Goal: Participate in discussion: Engage in conversation with other users on a specific topic

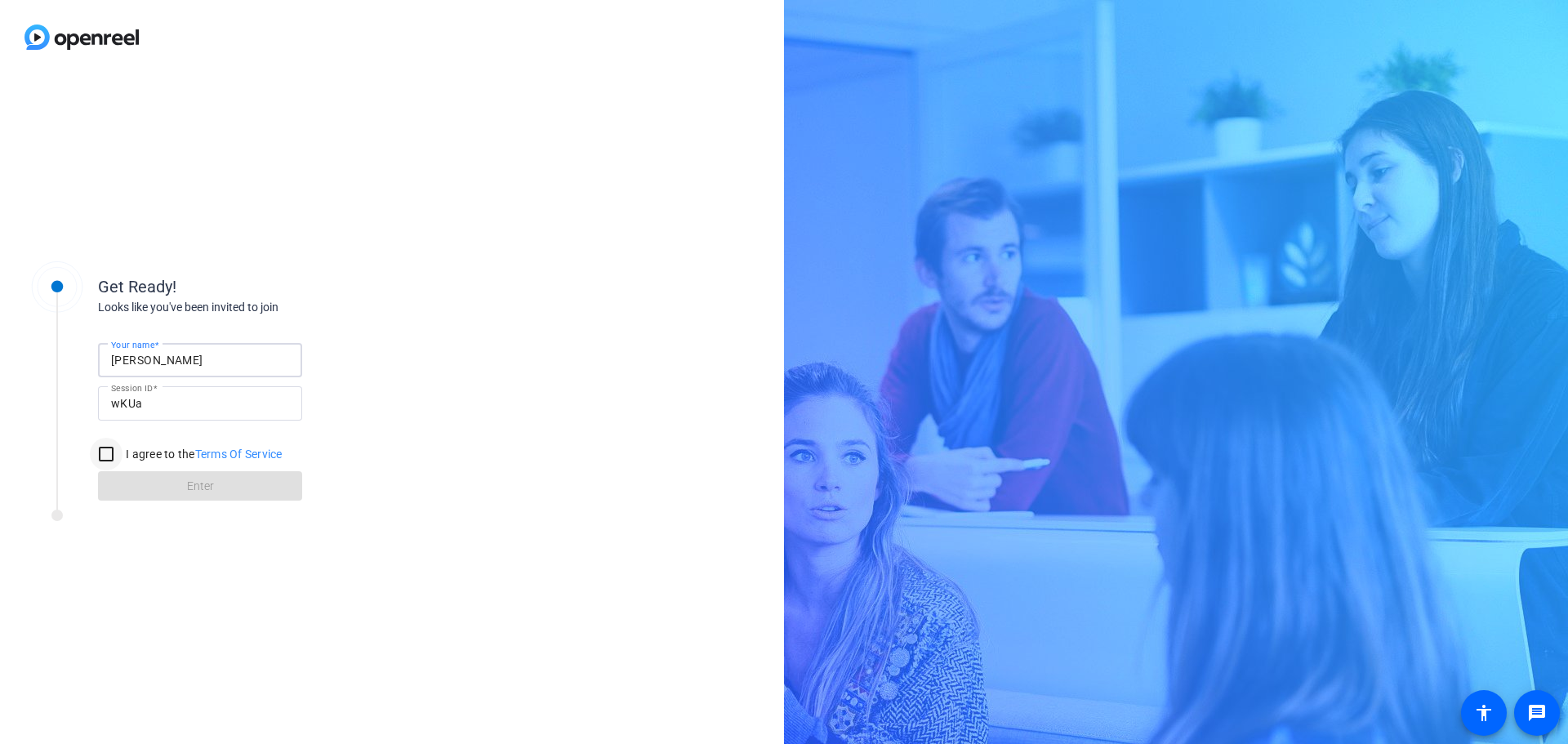
type input "Shira Kirshboim"
click at [108, 447] on input "I agree to the Terms Of Service" at bounding box center [106, 454] width 32 height 32
checkbox input "true"
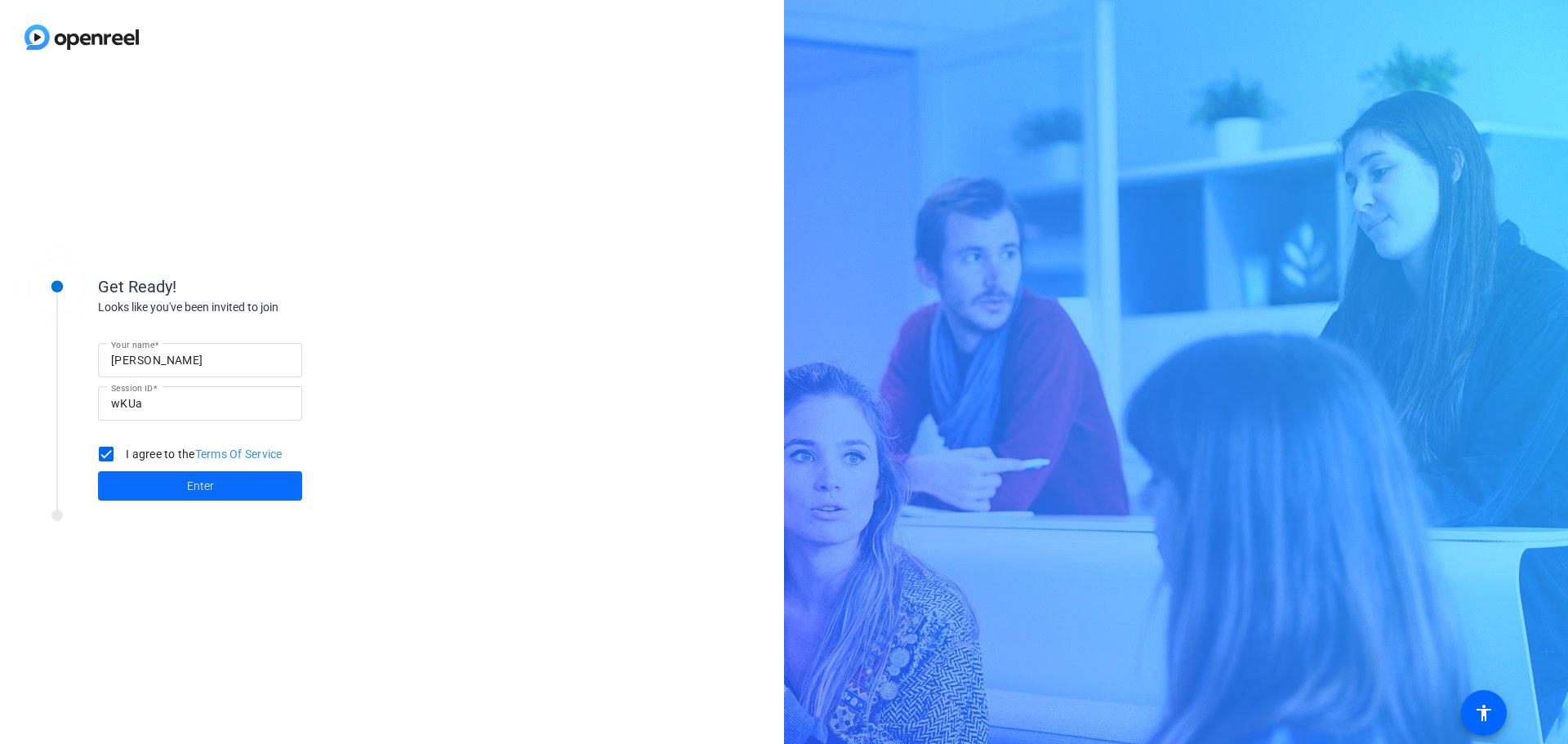
click at [130, 487] on span at bounding box center [199, 485] width 204 height 39
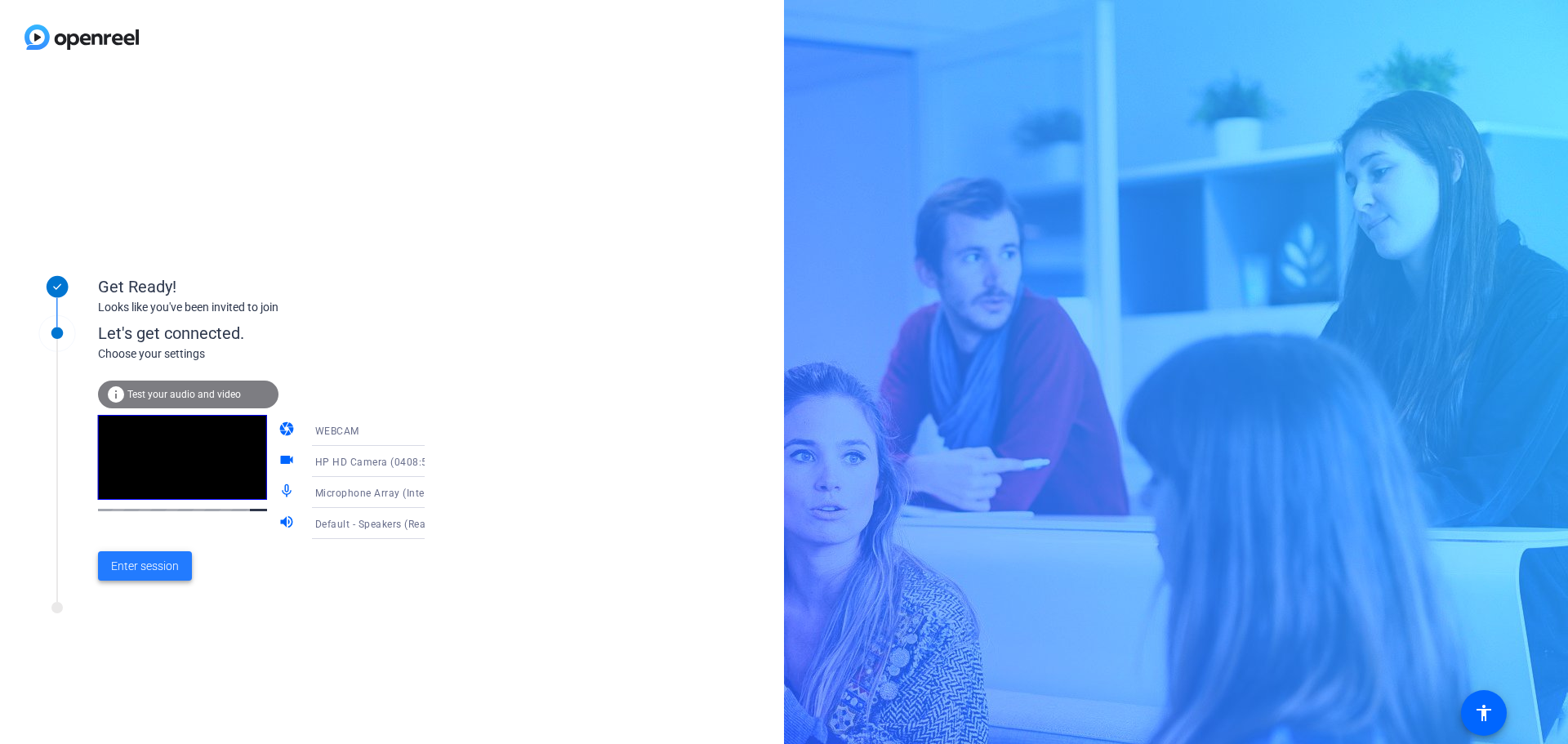
click at [167, 570] on span "Enter session" at bounding box center [144, 567] width 67 height 17
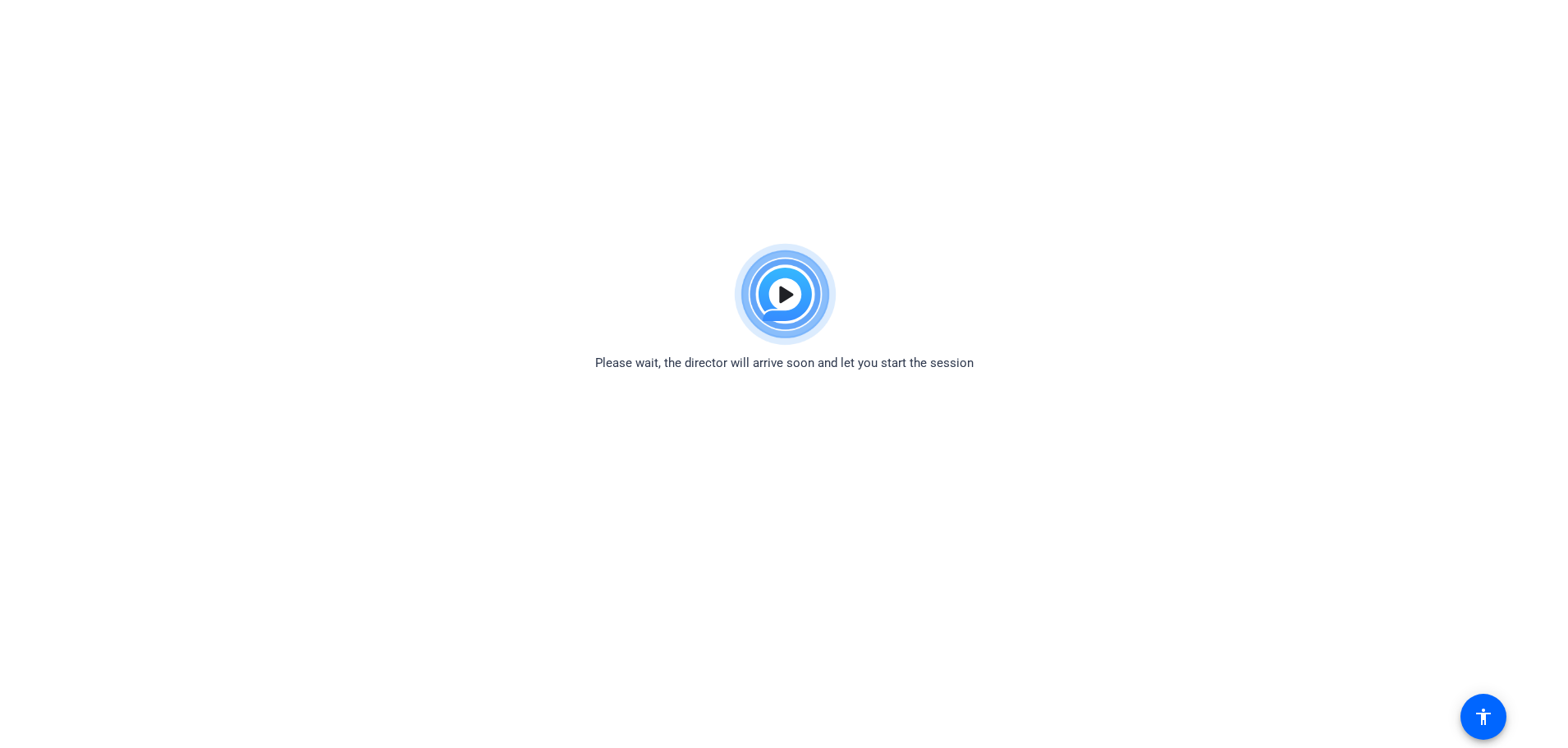
click at [262, 177] on html "Accessibility Screen-Reader Guide, Feedback, and Issue Reporting | New window P…" at bounding box center [784, 374] width 1568 height 748
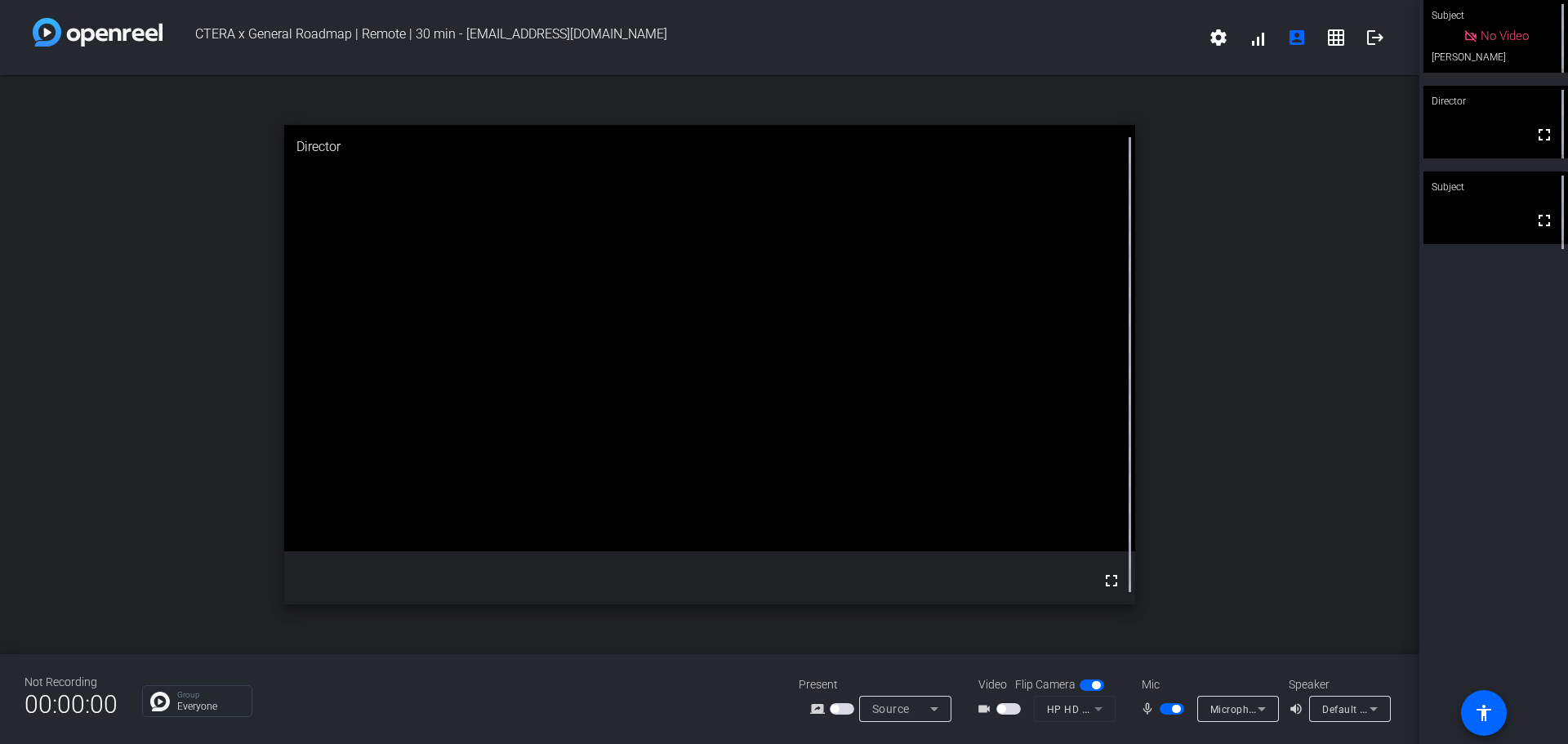
click at [1162, 709] on span "button" at bounding box center [1171, 709] width 25 height 11
click at [1177, 708] on span "button" at bounding box center [1171, 709] width 25 height 11
click at [1165, 706] on span "button" at bounding box center [1171, 709] width 25 height 11
click at [1166, 708] on span "button" at bounding box center [1171, 709] width 25 height 11
click at [1178, 701] on mat-slide-toggle at bounding box center [1172, 708] width 28 height 17
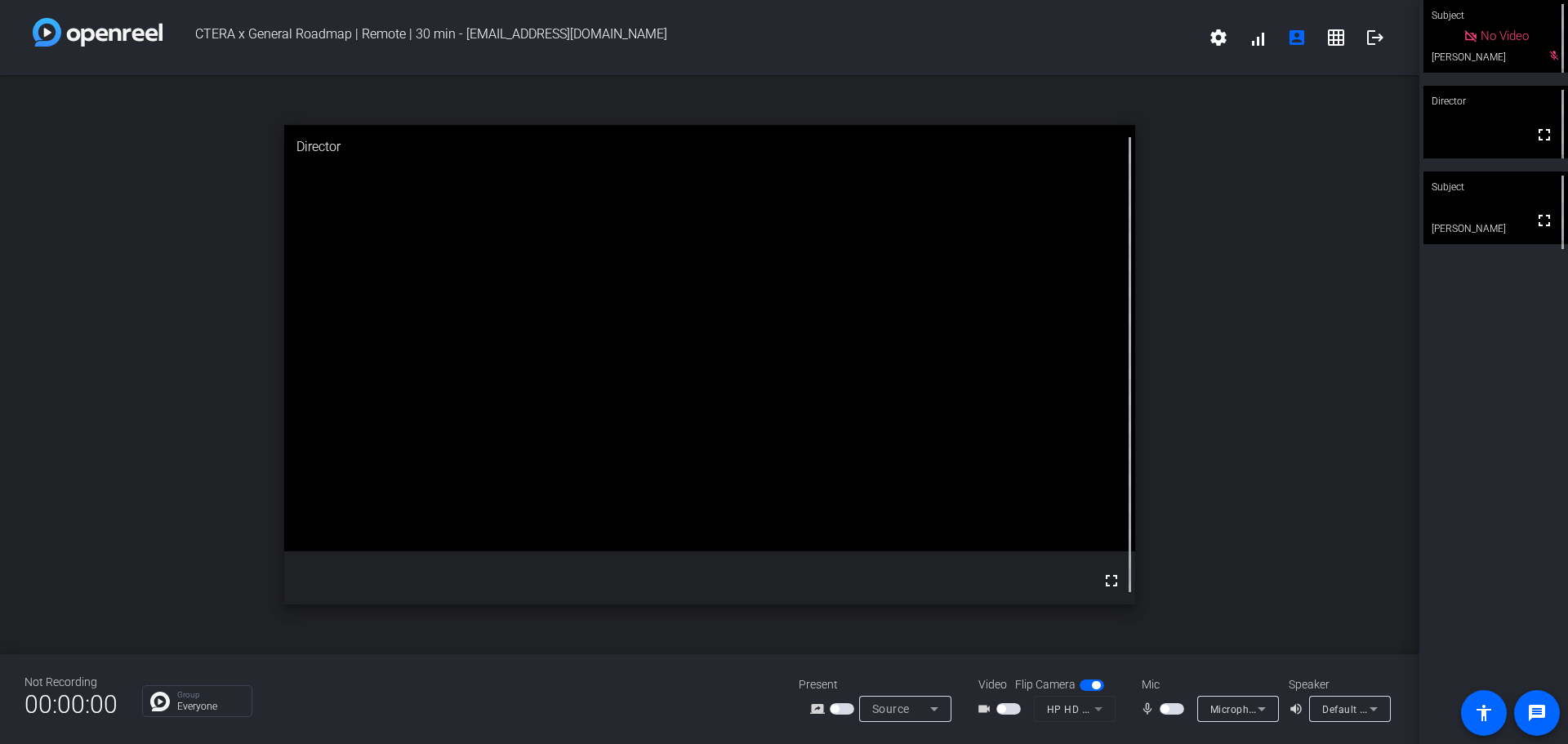
click at [1179, 708] on span "button" at bounding box center [1171, 709] width 25 height 11
click at [1160, 705] on span "button" at bounding box center [1171, 709] width 25 height 11
click at [1175, 708] on span "button" at bounding box center [1171, 709] width 25 height 11
click at [1165, 708] on span "button" at bounding box center [1171, 709] width 25 height 11
click at [1176, 707] on span "button" at bounding box center [1171, 709] width 25 height 11
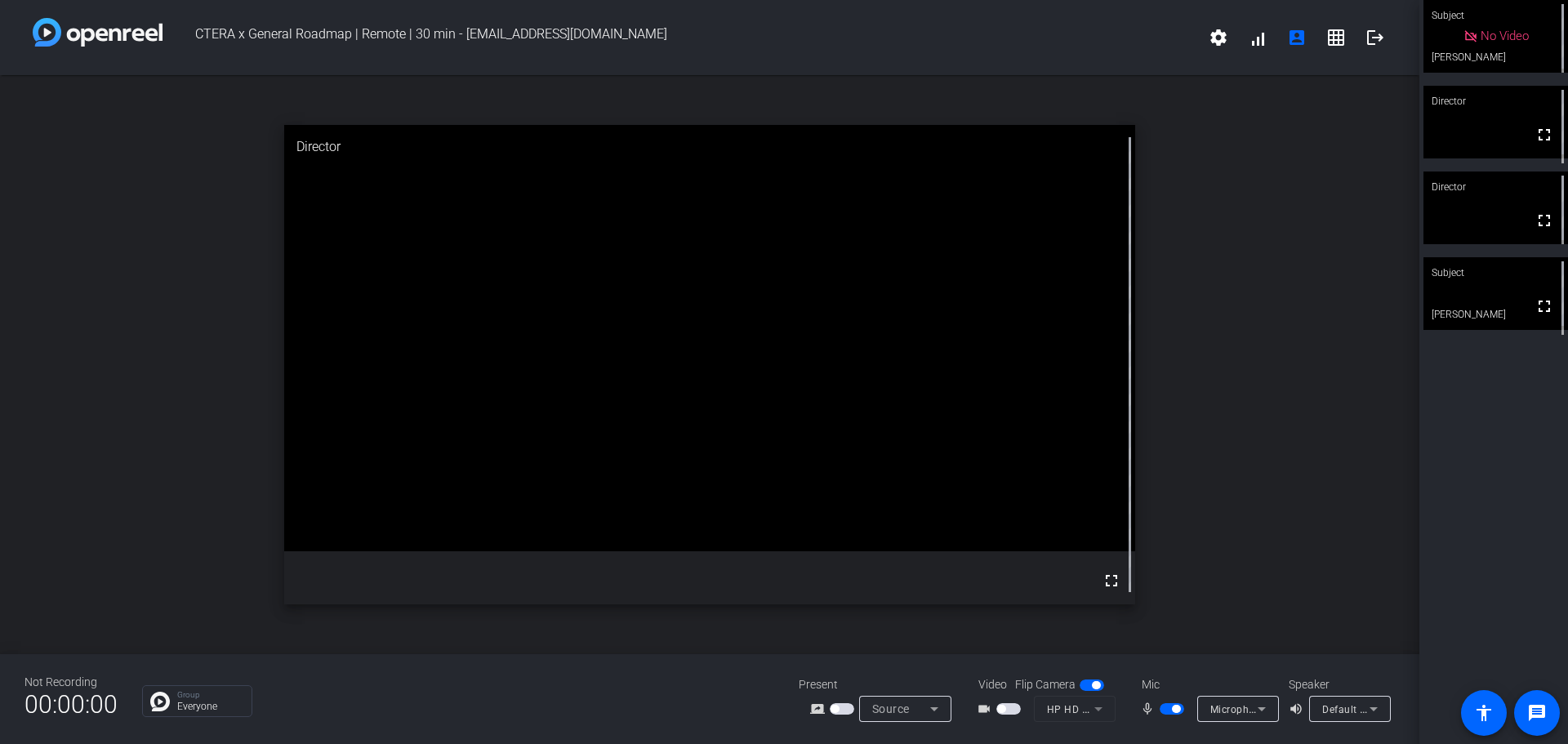
click at [1166, 704] on span "button" at bounding box center [1171, 709] width 25 height 11
click at [1177, 708] on span "button" at bounding box center [1171, 709] width 25 height 11
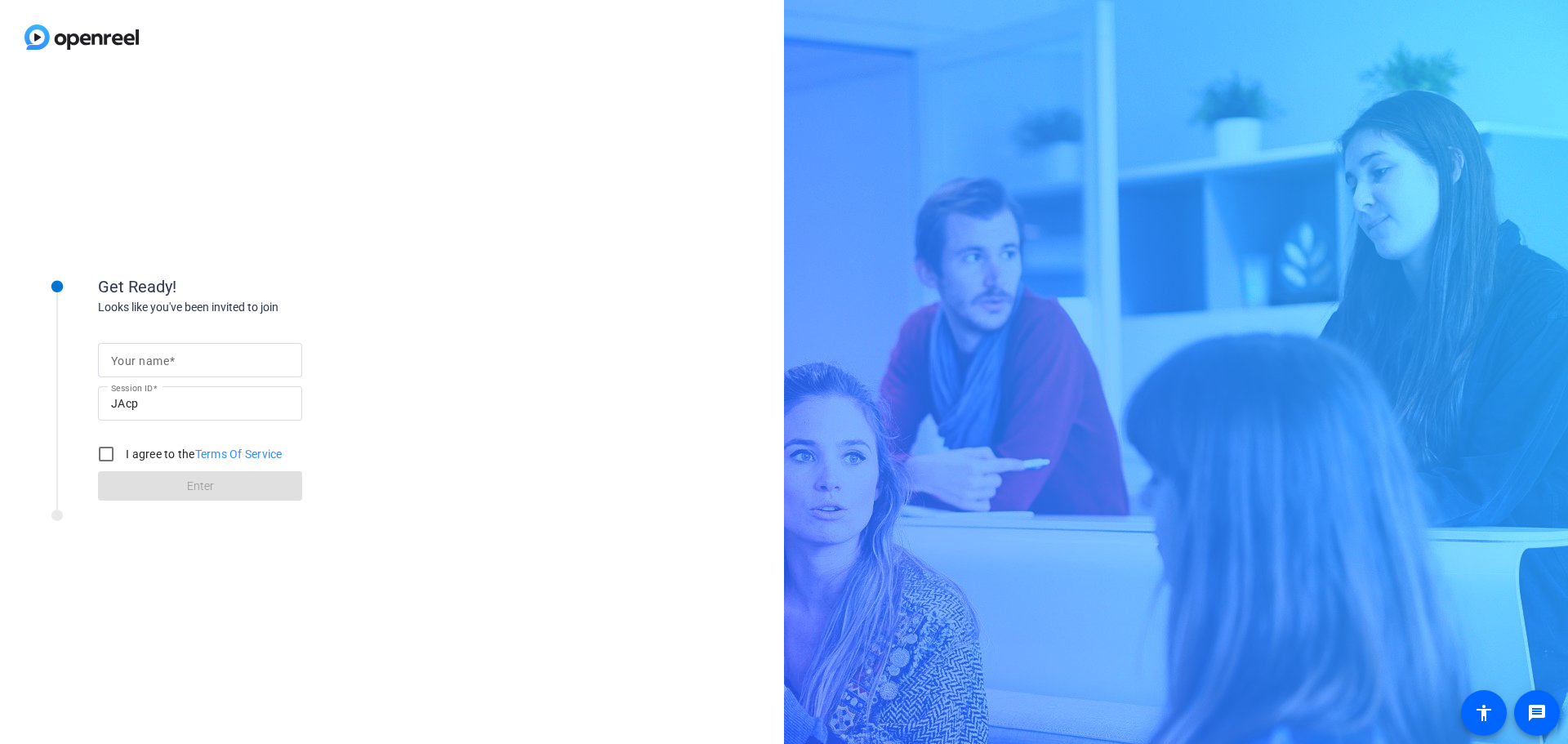
click at [173, 359] on span at bounding box center [172, 361] width 6 height 13
click at [173, 359] on input "Your name" at bounding box center [200, 360] width 178 height 20
type input "Shira Kirshboim"
click at [109, 453] on input "I agree to the Terms Of Service" at bounding box center [106, 454] width 32 height 32
checkbox input "true"
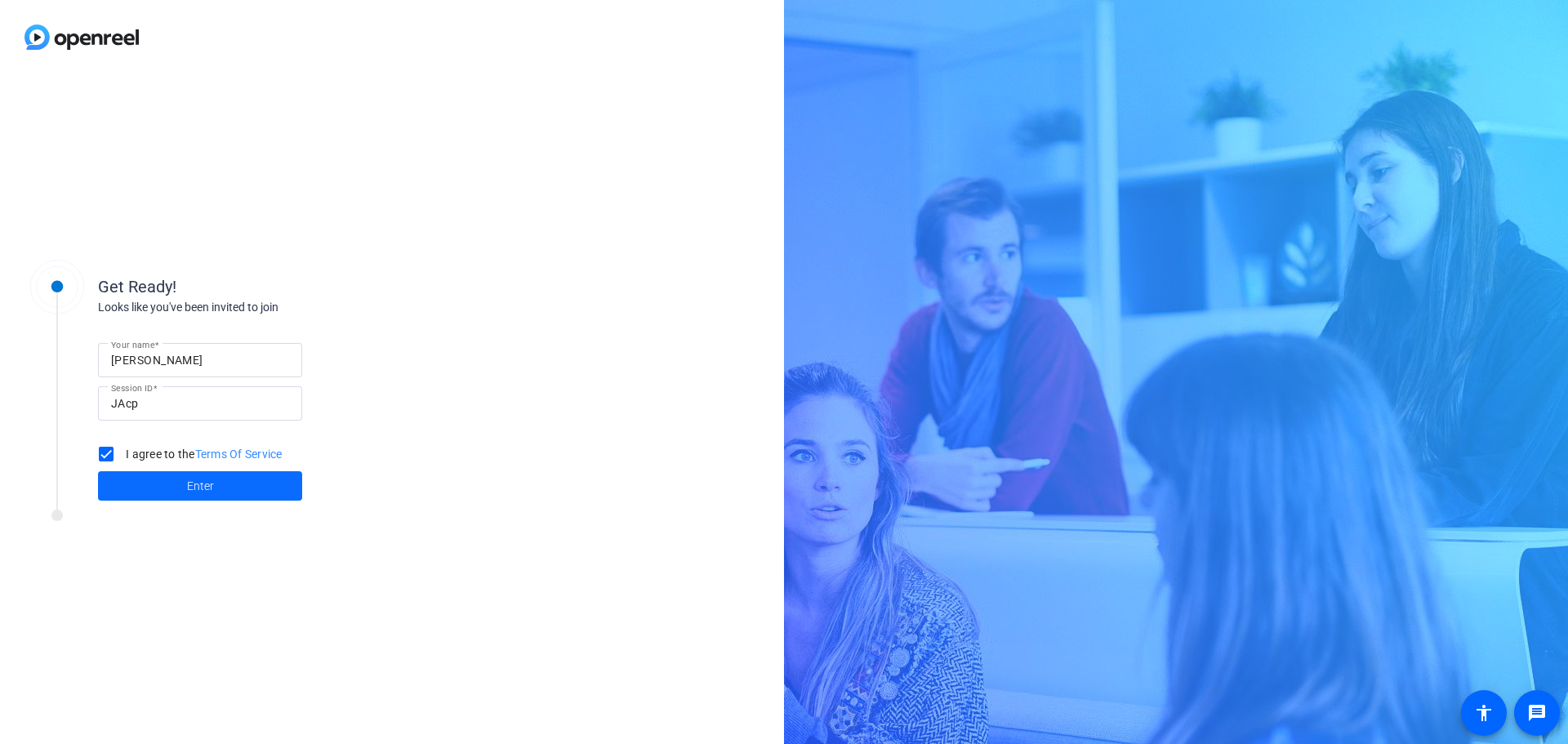
click at [143, 488] on span at bounding box center [199, 485] width 204 height 39
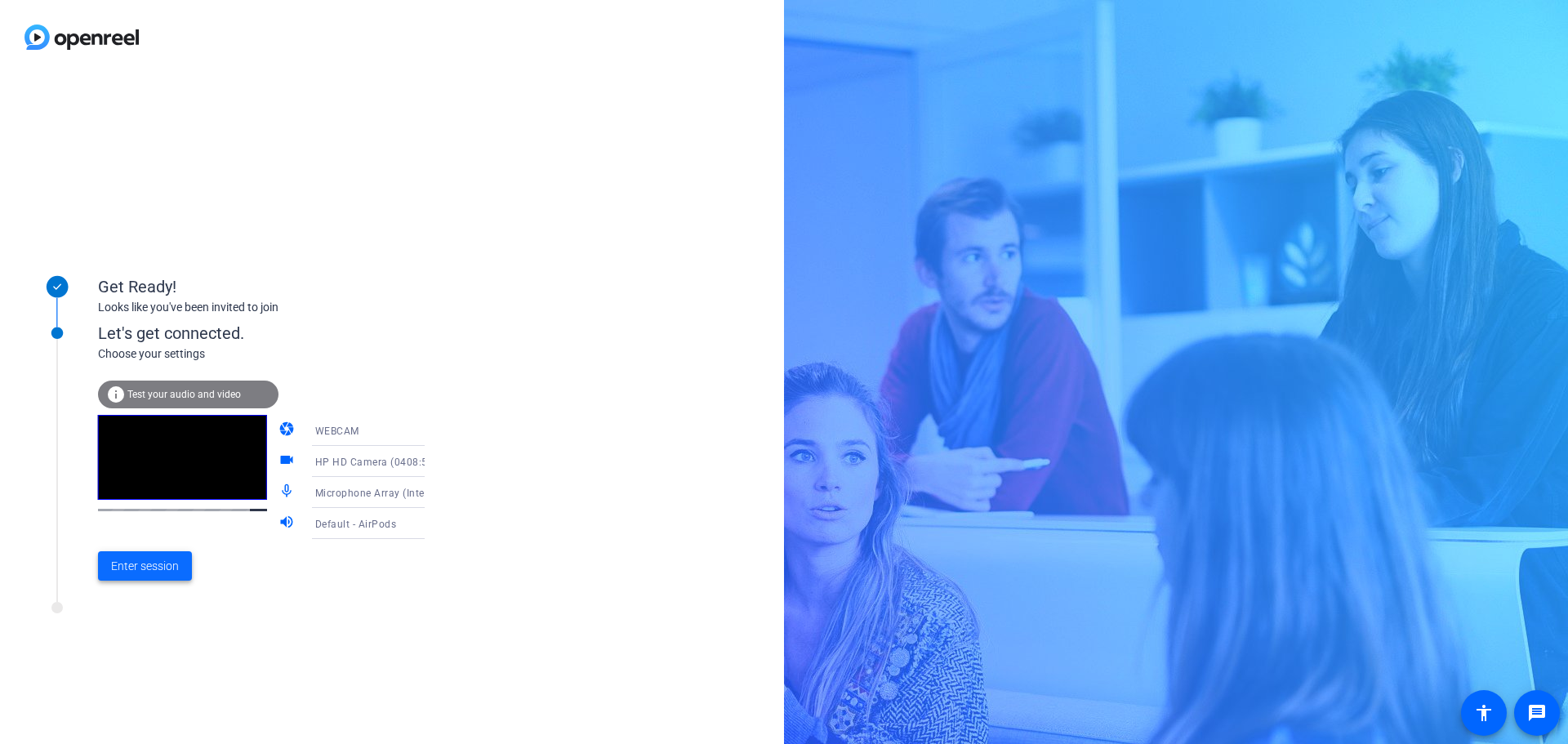
click at [144, 569] on span "Enter session" at bounding box center [144, 567] width 67 height 17
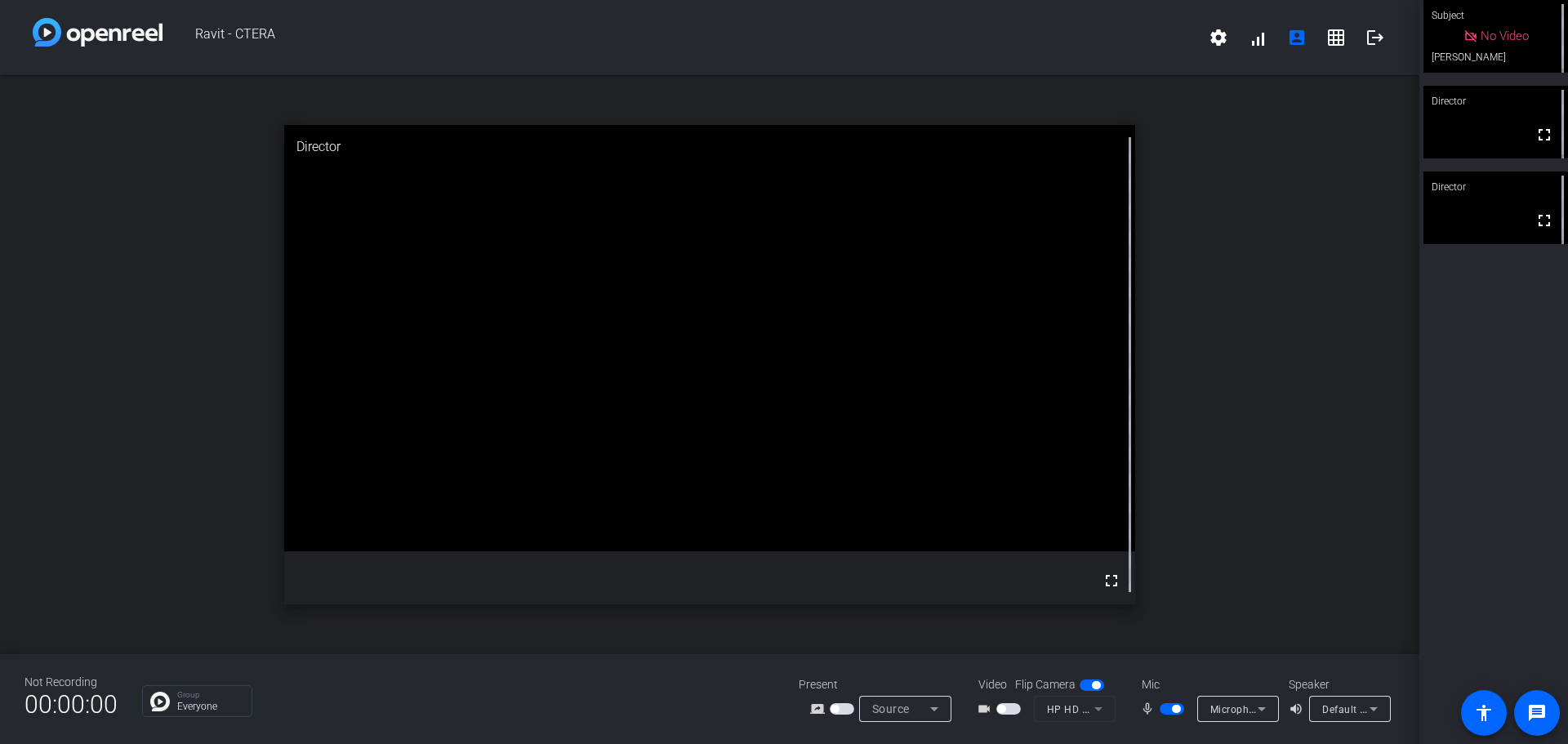
click at [1164, 710] on span "button" at bounding box center [1171, 709] width 25 height 11
click at [1177, 708] on span "button" at bounding box center [1171, 709] width 25 height 11
click at [1165, 710] on span "button" at bounding box center [1171, 709] width 25 height 11
click at [1463, 127] on video at bounding box center [1495, 121] width 144 height 73
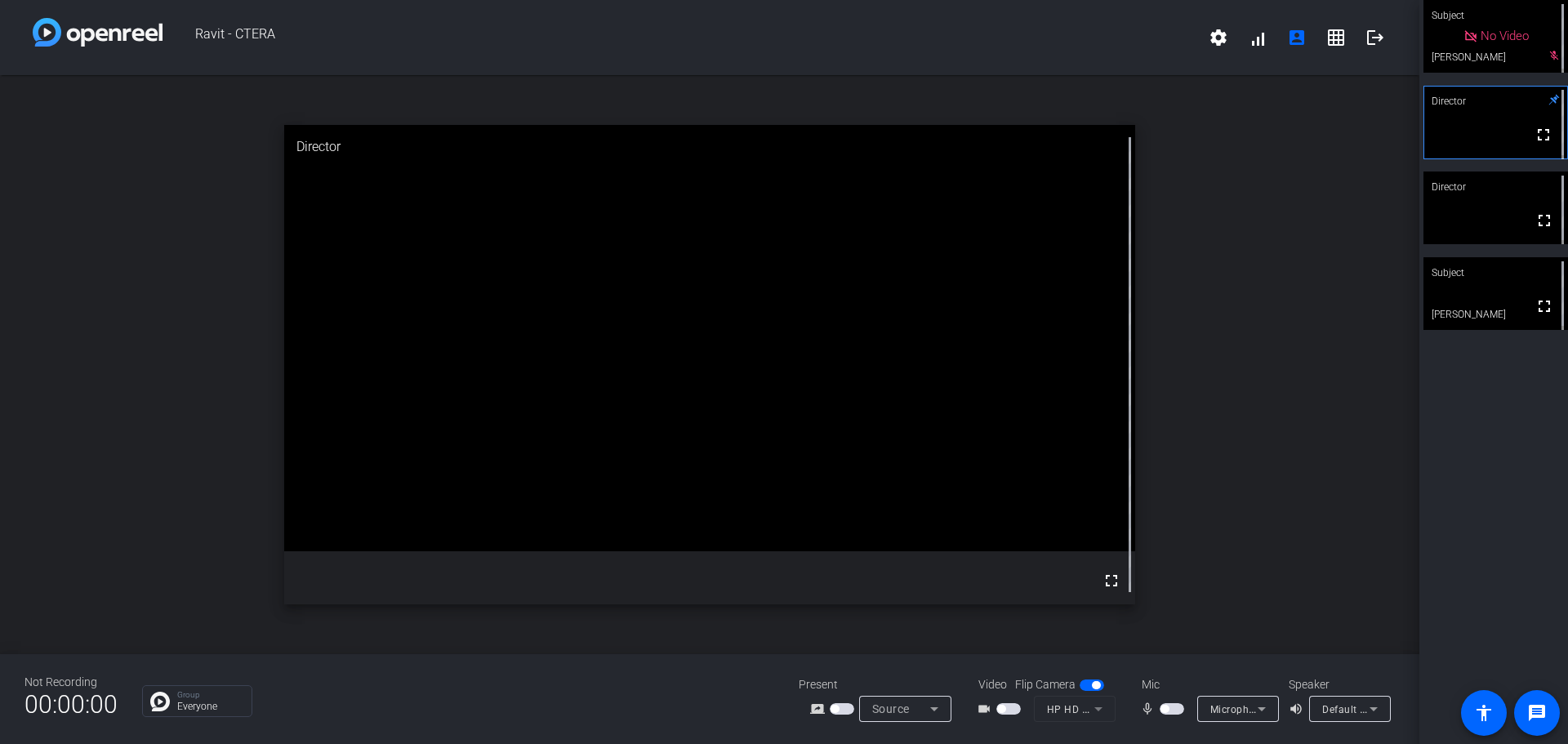
click at [1451, 290] on video at bounding box center [1495, 293] width 144 height 73
click at [920, 704] on div "Source" at bounding box center [901, 708] width 58 height 20
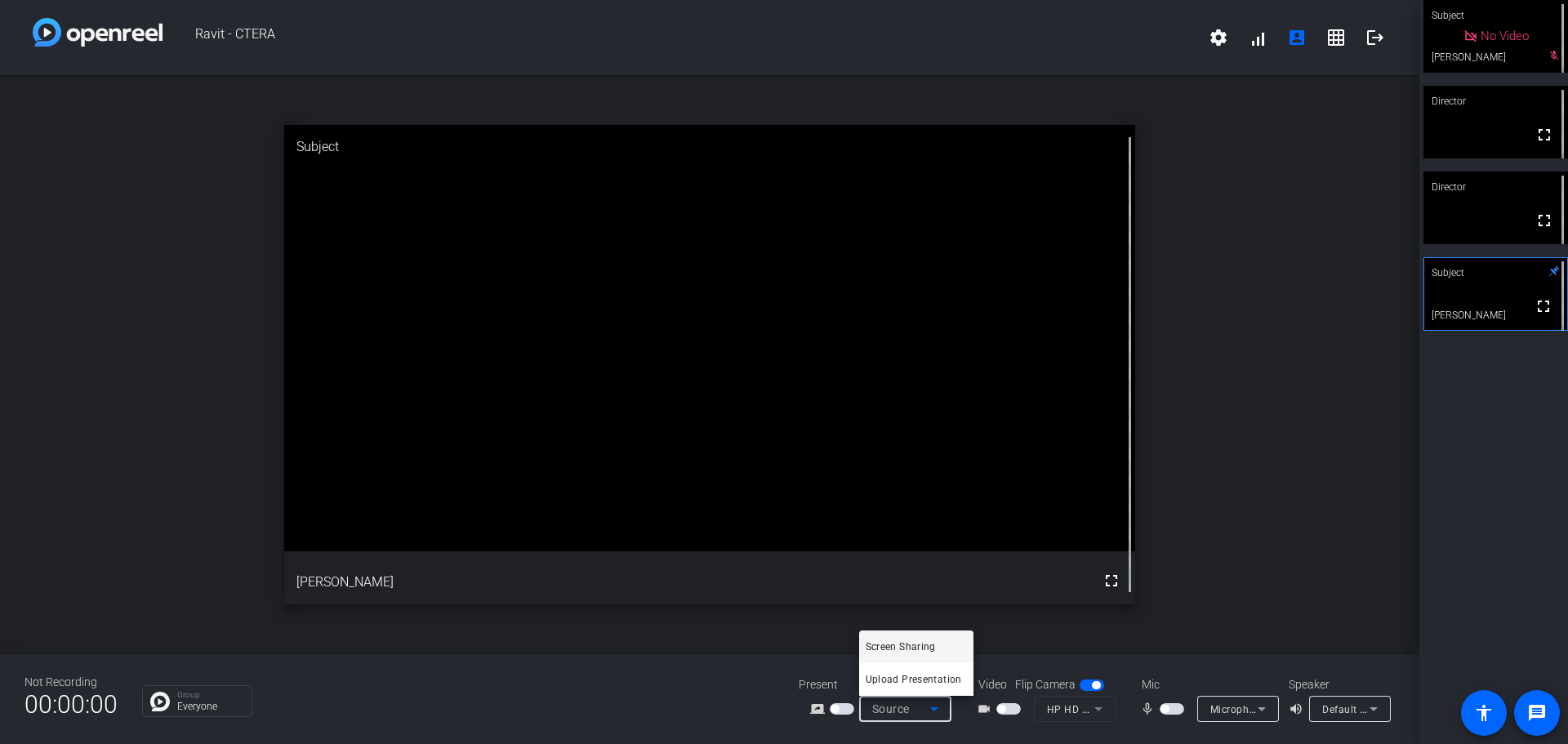
click at [1188, 608] on div at bounding box center [784, 372] width 1568 height 744
click at [1177, 709] on span "button" at bounding box center [1171, 709] width 25 height 11
click at [1163, 705] on span "button" at bounding box center [1171, 709] width 25 height 11
click at [1176, 705] on span "button" at bounding box center [1171, 709] width 25 height 11
click at [1166, 709] on span "button" at bounding box center [1171, 709] width 25 height 11
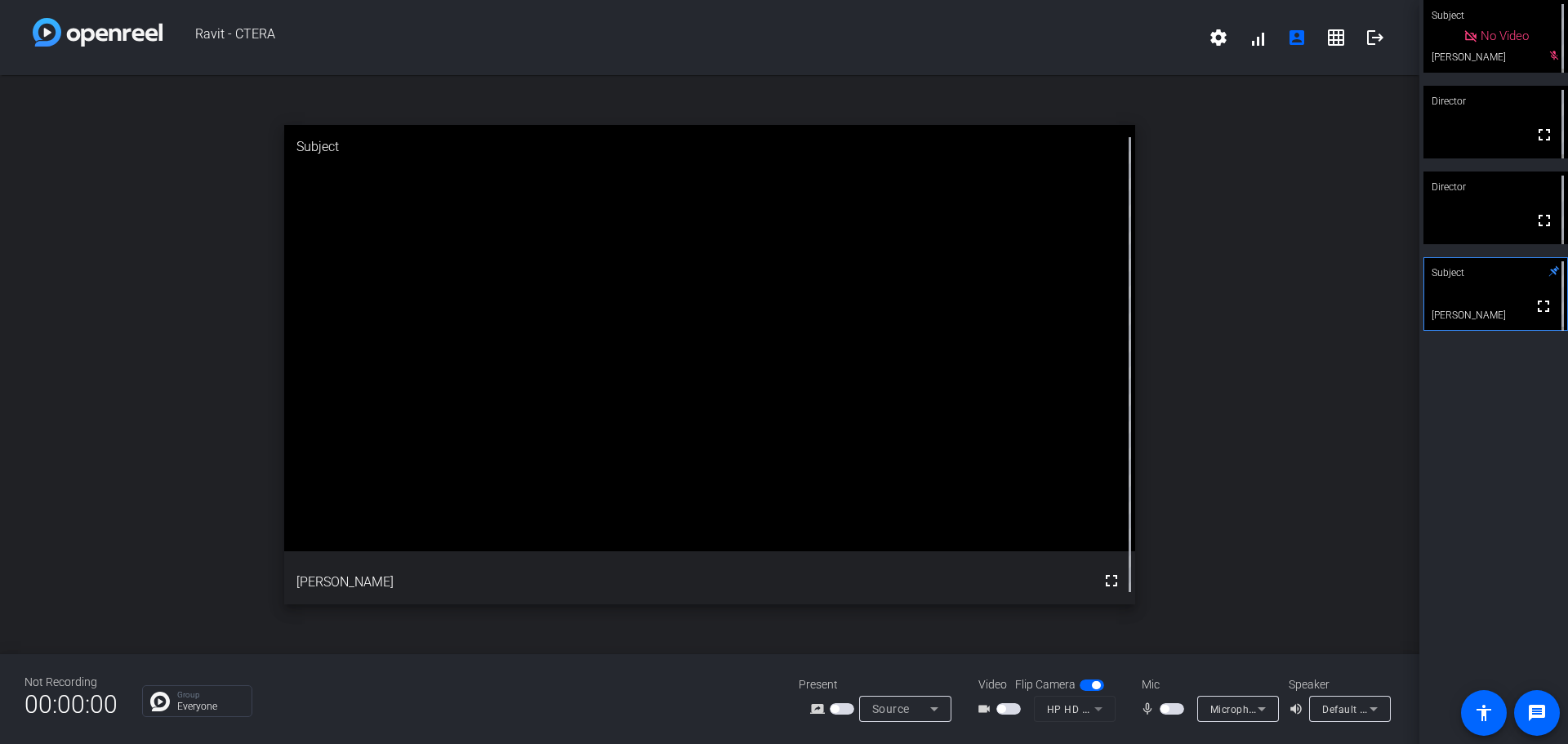
click at [1179, 709] on span "button" at bounding box center [1171, 709] width 25 height 11
click at [1162, 709] on span "button" at bounding box center [1171, 709] width 25 height 11
click at [1177, 701] on mat-slide-toggle at bounding box center [1172, 708] width 28 height 17
click at [1177, 705] on span "button" at bounding box center [1171, 709] width 25 height 11
click at [1177, 705] on span "button" at bounding box center [1175, 708] width 9 height 9
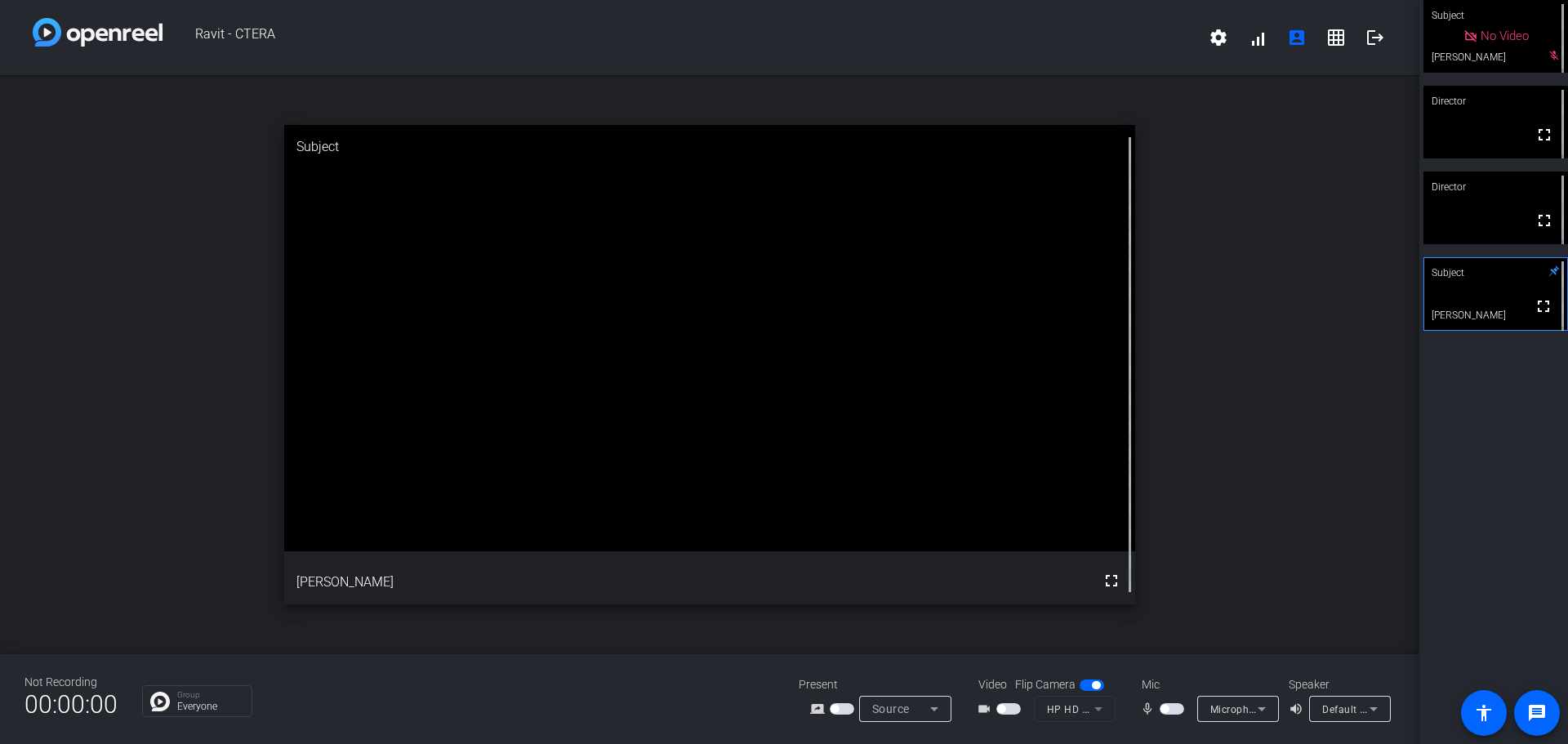
click at [1176, 708] on span "button" at bounding box center [1171, 709] width 25 height 11
click at [1167, 709] on span "button" at bounding box center [1171, 709] width 25 height 11
click at [1175, 709] on span "button" at bounding box center [1171, 709] width 25 height 11
click at [1166, 709] on span "button" at bounding box center [1171, 709] width 25 height 11
click at [1166, 709] on span "button" at bounding box center [1164, 708] width 9 height 9
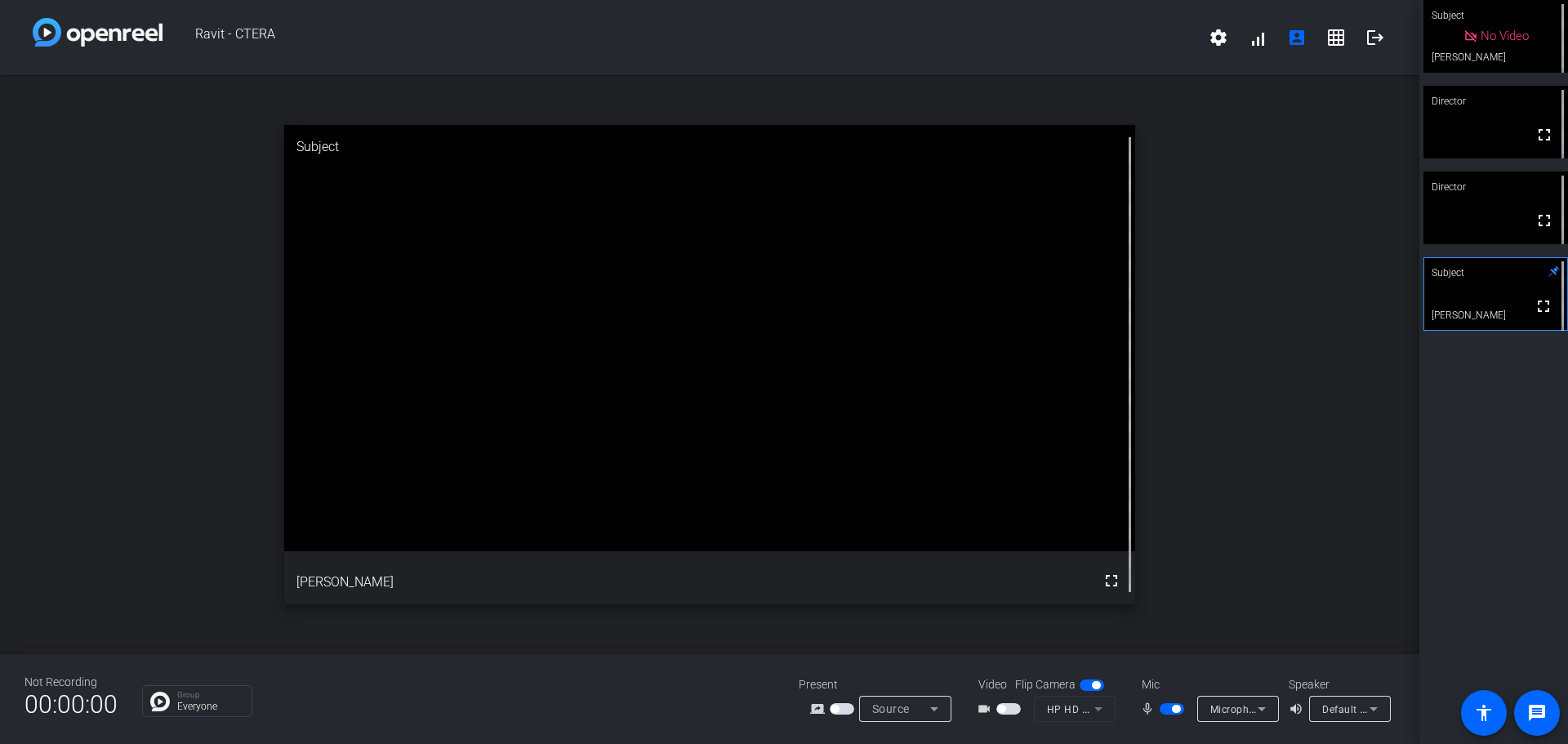
click at [1171, 710] on span "button" at bounding box center [1175, 708] width 9 height 9
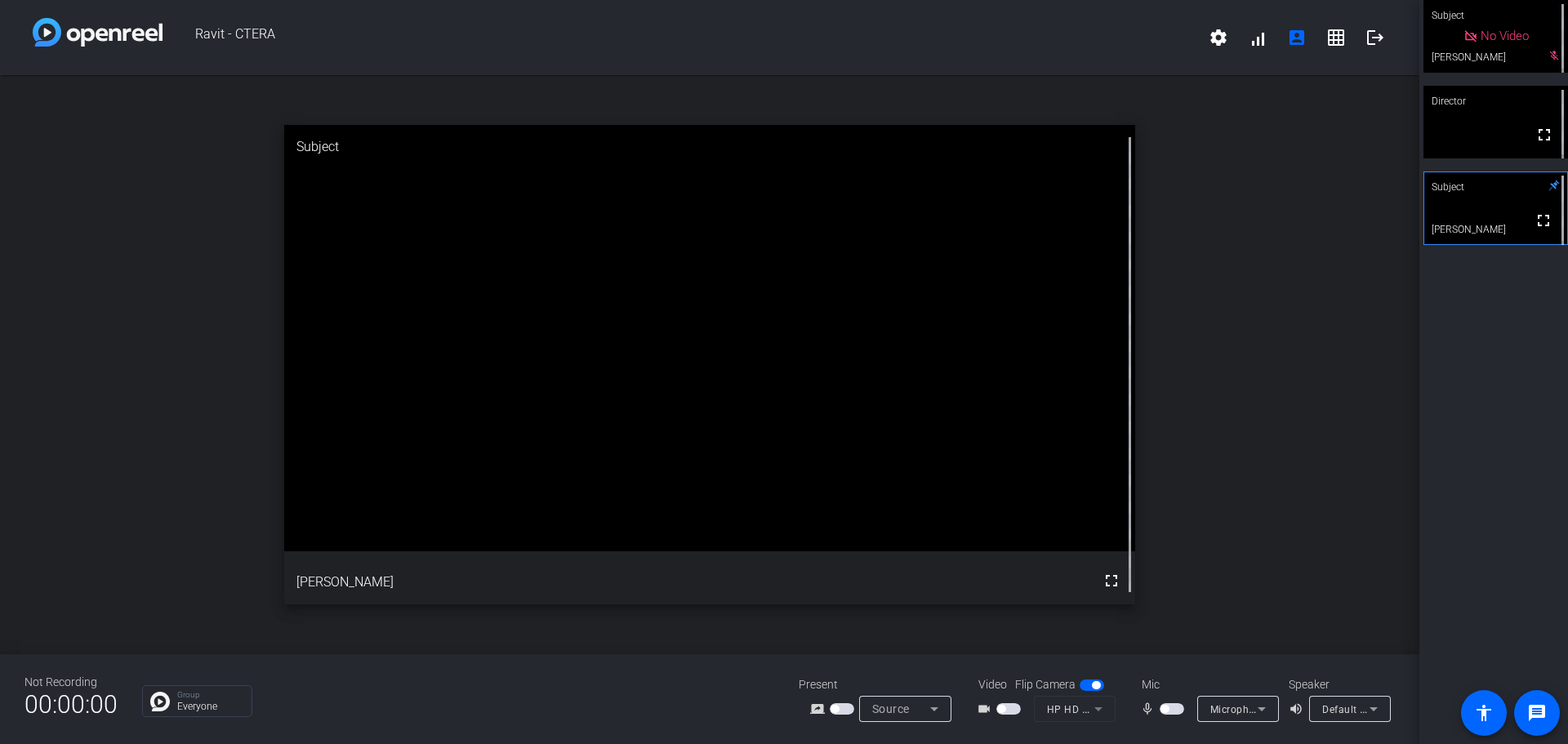
click at [1182, 709] on span "button" at bounding box center [1171, 709] width 25 height 11
click at [1164, 707] on span "button" at bounding box center [1171, 709] width 25 height 11
click at [1167, 710] on span "button" at bounding box center [1164, 708] width 9 height 9
click at [1167, 710] on span "button" at bounding box center [1171, 709] width 25 height 11
click at [1171, 706] on span "button" at bounding box center [1171, 709] width 25 height 11
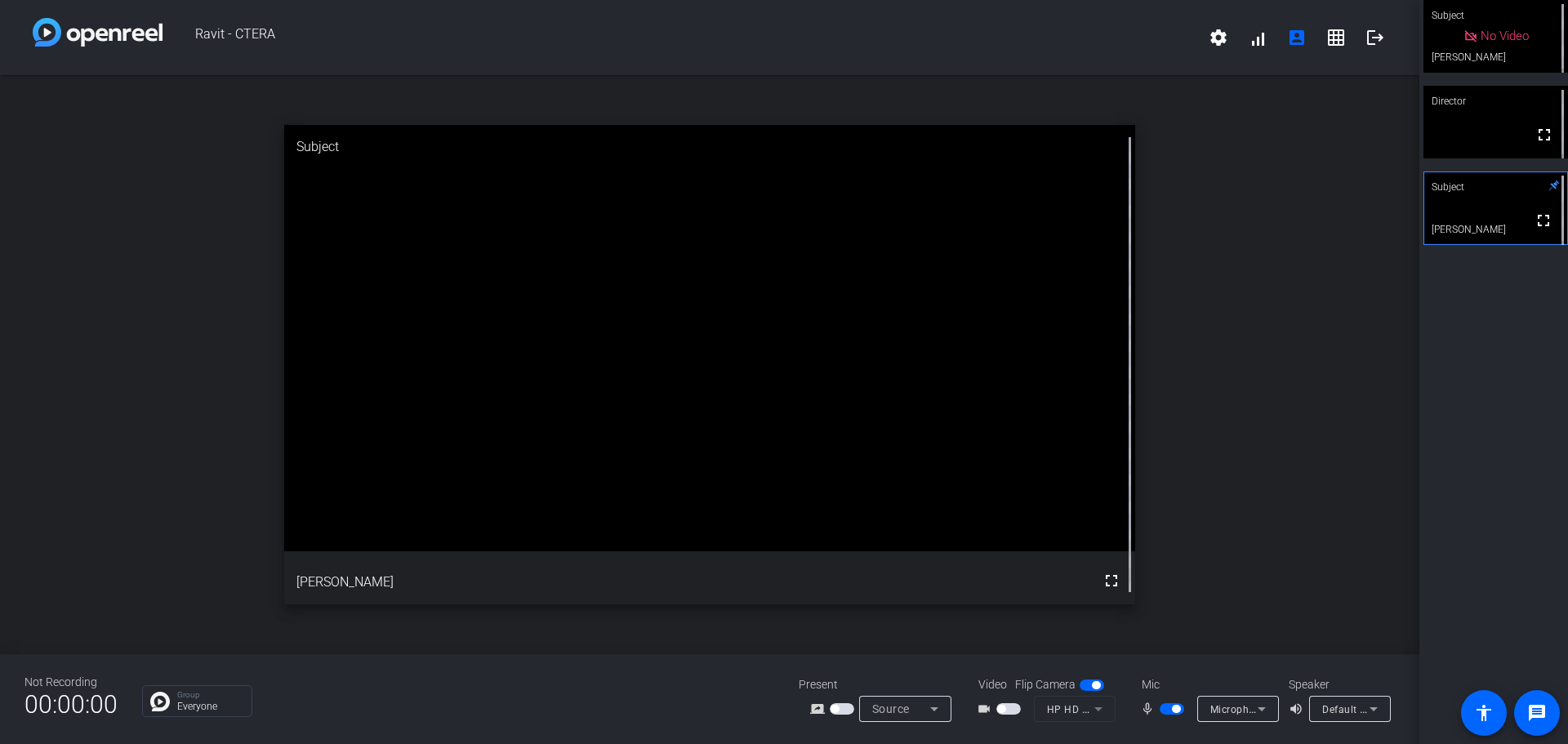
click at [1166, 709] on span "button" at bounding box center [1171, 709] width 25 height 11
click at [1177, 707] on span "button" at bounding box center [1171, 709] width 25 height 11
click at [1177, 707] on span "button" at bounding box center [1175, 708] width 9 height 9
click at [1175, 704] on span "button" at bounding box center [1171, 709] width 25 height 11
click at [1166, 703] on span "button" at bounding box center [1171, 709] width 25 height 11
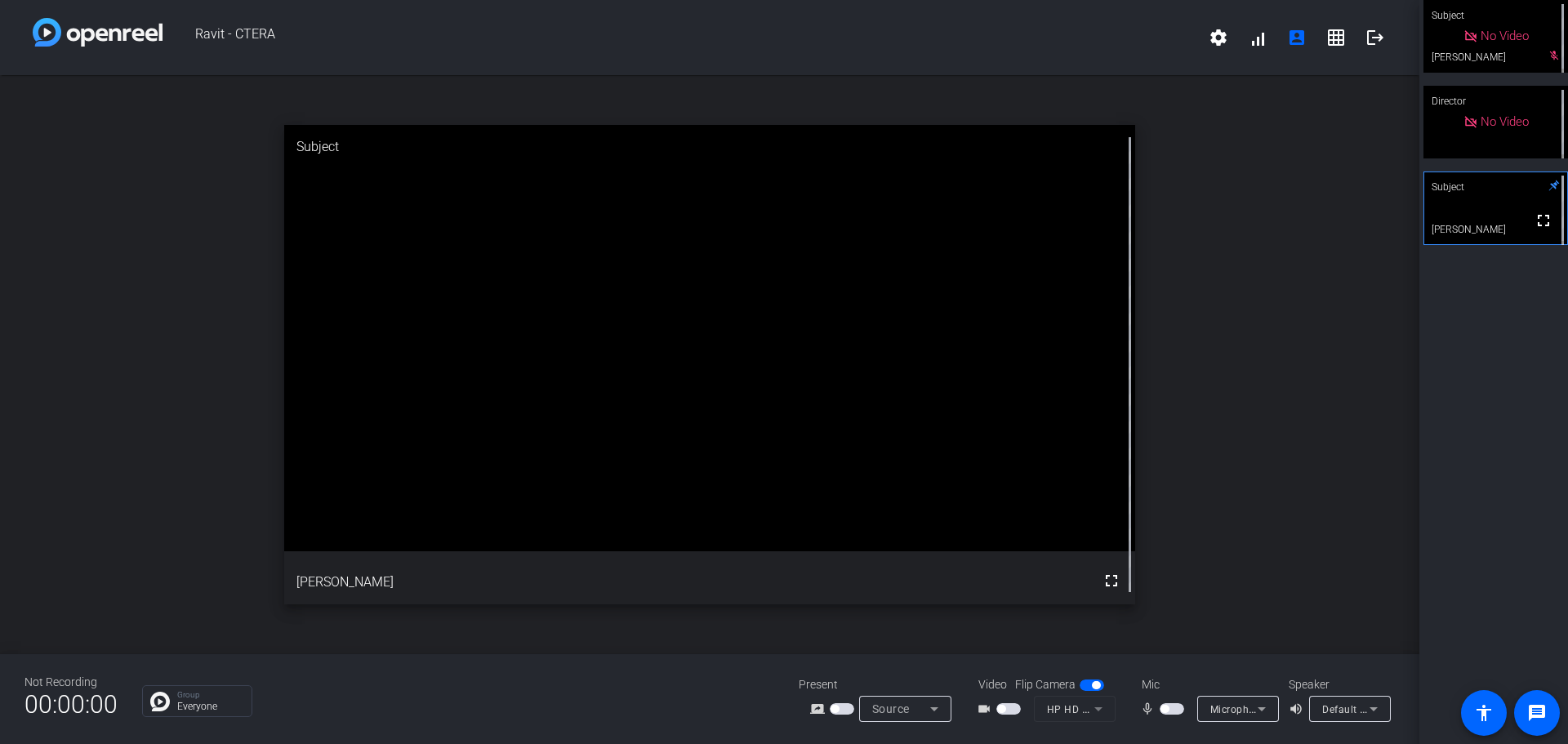
click at [1166, 703] on span "button" at bounding box center [1171, 709] width 25 height 11
click at [1166, 708] on span "button" at bounding box center [1171, 709] width 25 height 11
click at [1166, 708] on span "button" at bounding box center [1164, 708] width 9 height 9
click at [1166, 708] on span "button" at bounding box center [1171, 709] width 25 height 11
click at [1166, 708] on span "button" at bounding box center [1164, 708] width 9 height 9
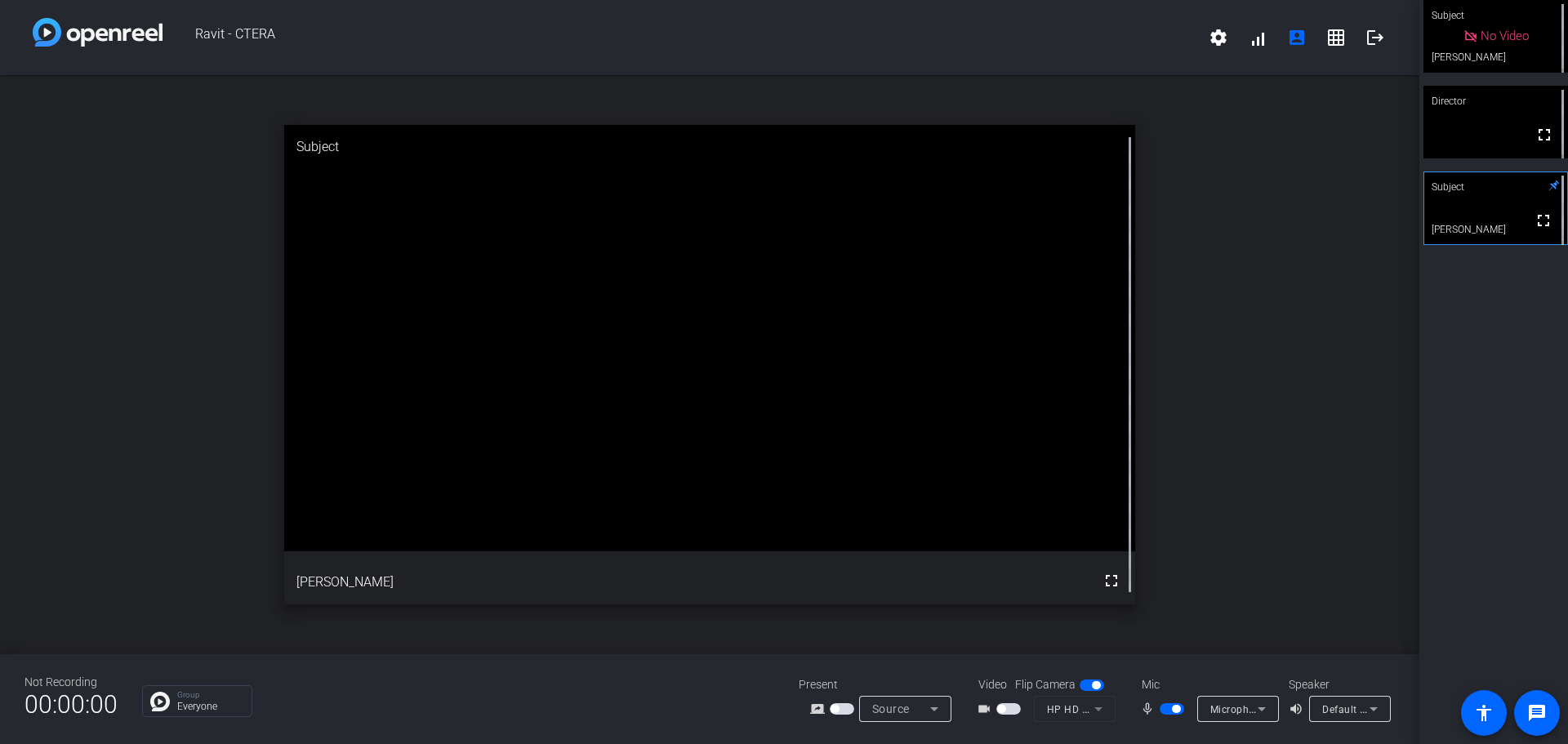
click at [1166, 708] on span "button" at bounding box center [1171, 709] width 25 height 11
click at [1166, 708] on span "button" at bounding box center [1164, 708] width 9 height 9
click at [1166, 708] on span "button" at bounding box center [1171, 709] width 25 height 11
click at [1178, 710] on span "button" at bounding box center [1171, 709] width 25 height 11
drag, startPoint x: 1167, startPoint y: 706, endPoint x: 1166, endPoint y: 716, distance: 10.0
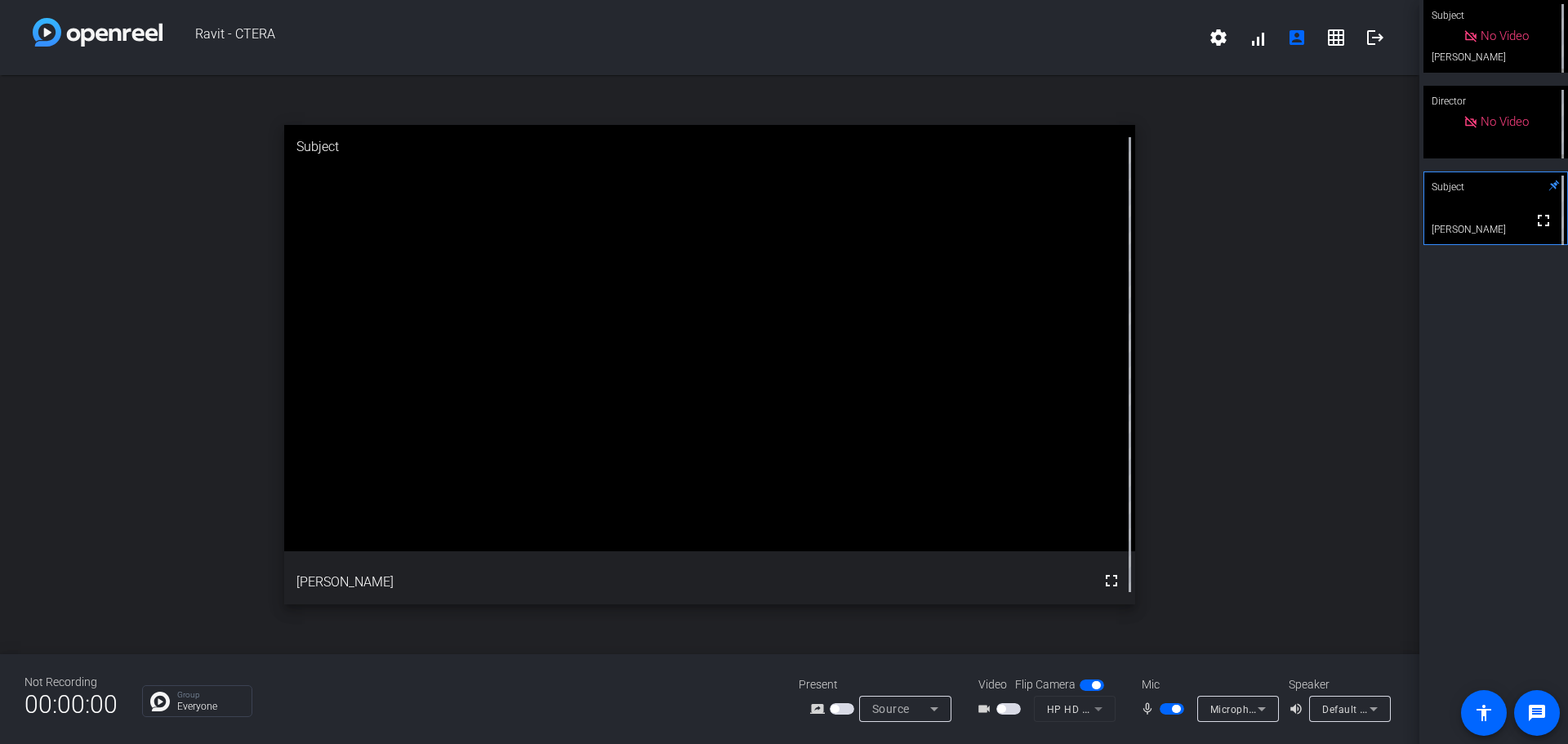
click at [1166, 716] on mat-slide-toggle at bounding box center [1172, 708] width 28 height 17
click at [1166, 708] on span "button" at bounding box center [1171, 709] width 25 height 11
click at [1179, 703] on span "button" at bounding box center [1171, 709] width 25 height 11
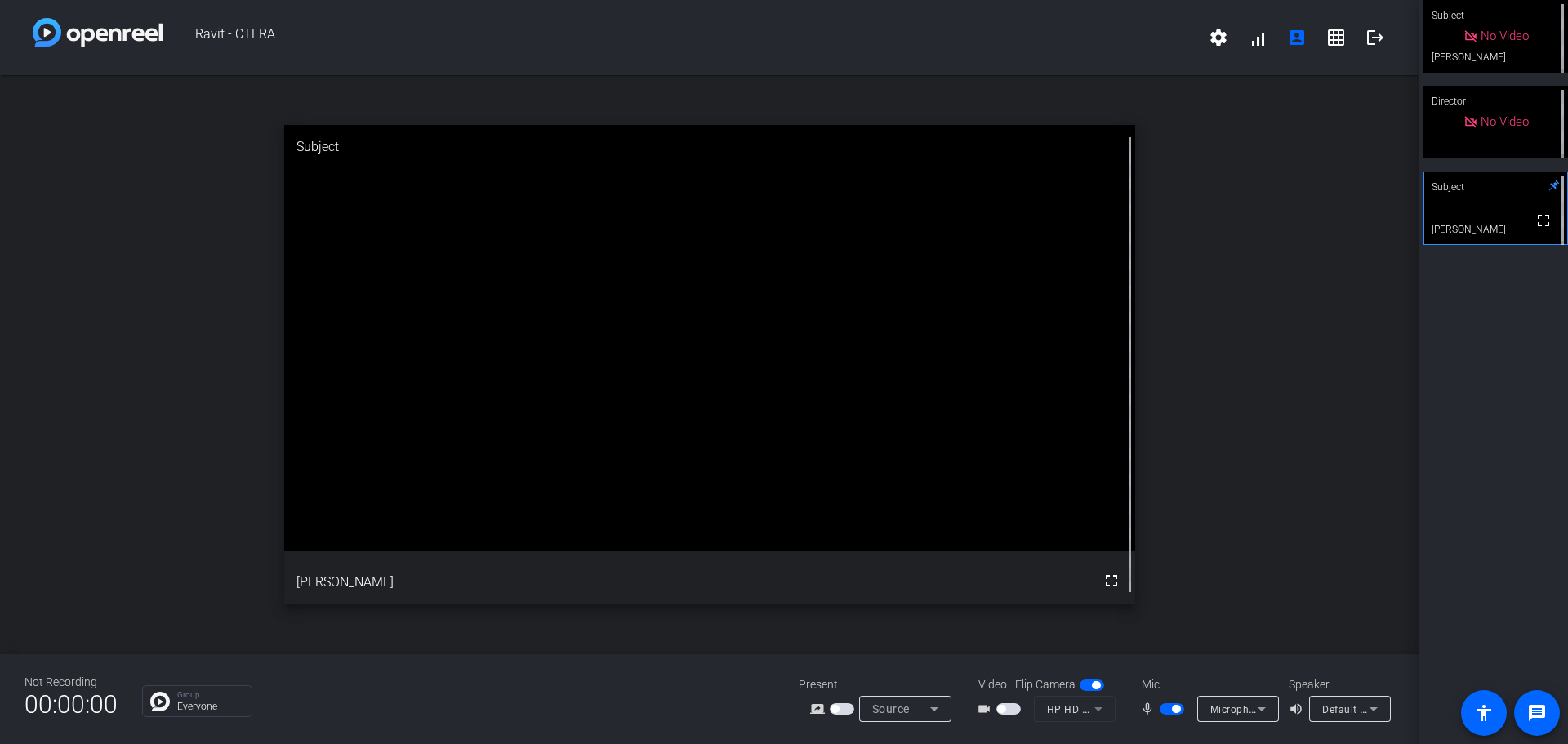
click at [1161, 705] on span "button" at bounding box center [1171, 709] width 25 height 11
click at [1174, 712] on span "button" at bounding box center [1171, 709] width 25 height 11
click at [1166, 706] on span "button" at bounding box center [1171, 709] width 25 height 11
click at [1178, 713] on span "button" at bounding box center [1171, 709] width 25 height 11
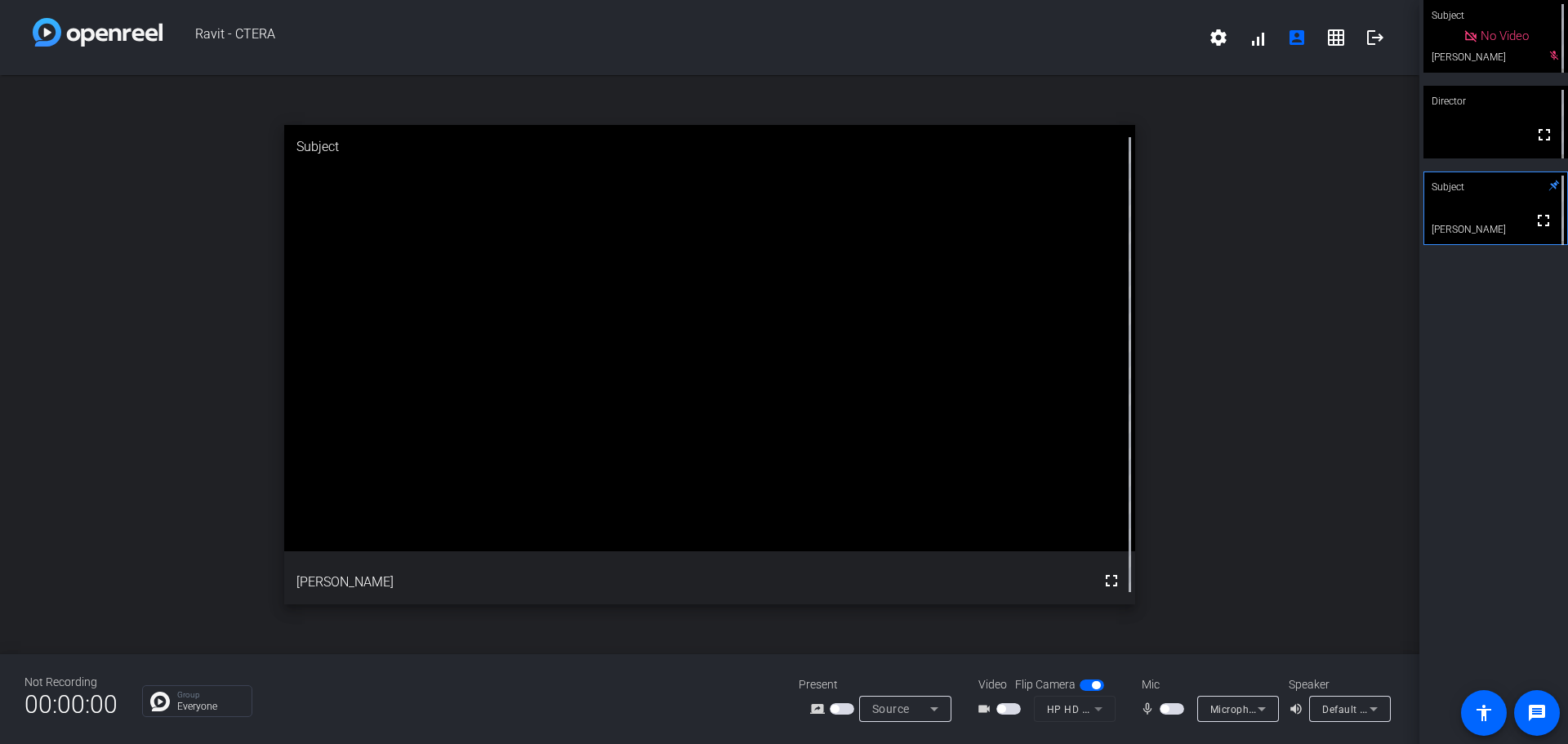
click at [1171, 708] on span "button" at bounding box center [1171, 709] width 25 height 11
click at [1163, 708] on span "button" at bounding box center [1171, 709] width 25 height 11
click at [1173, 710] on span "button" at bounding box center [1171, 709] width 25 height 11
click at [1162, 710] on span "button" at bounding box center [1171, 709] width 25 height 11
click at [1175, 705] on span "button" at bounding box center [1171, 709] width 25 height 11
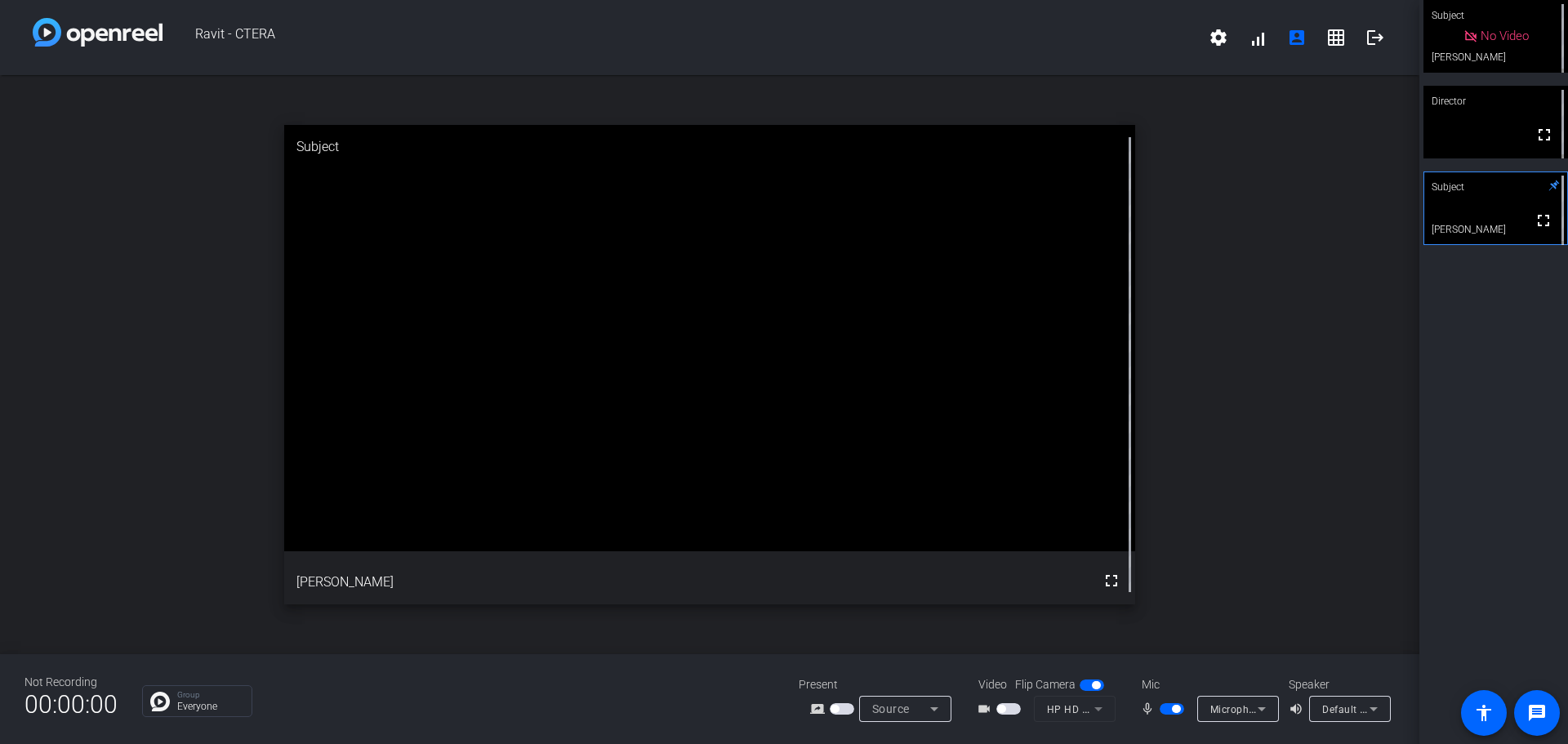
click at [1175, 705] on span "button" at bounding box center [1175, 708] width 9 height 9
click at [1175, 705] on span "button" at bounding box center [1171, 709] width 25 height 11
click at [1163, 710] on span "button" at bounding box center [1171, 709] width 25 height 11
click at [1174, 710] on span "button" at bounding box center [1171, 709] width 25 height 11
click at [1164, 709] on span "button" at bounding box center [1171, 709] width 25 height 11
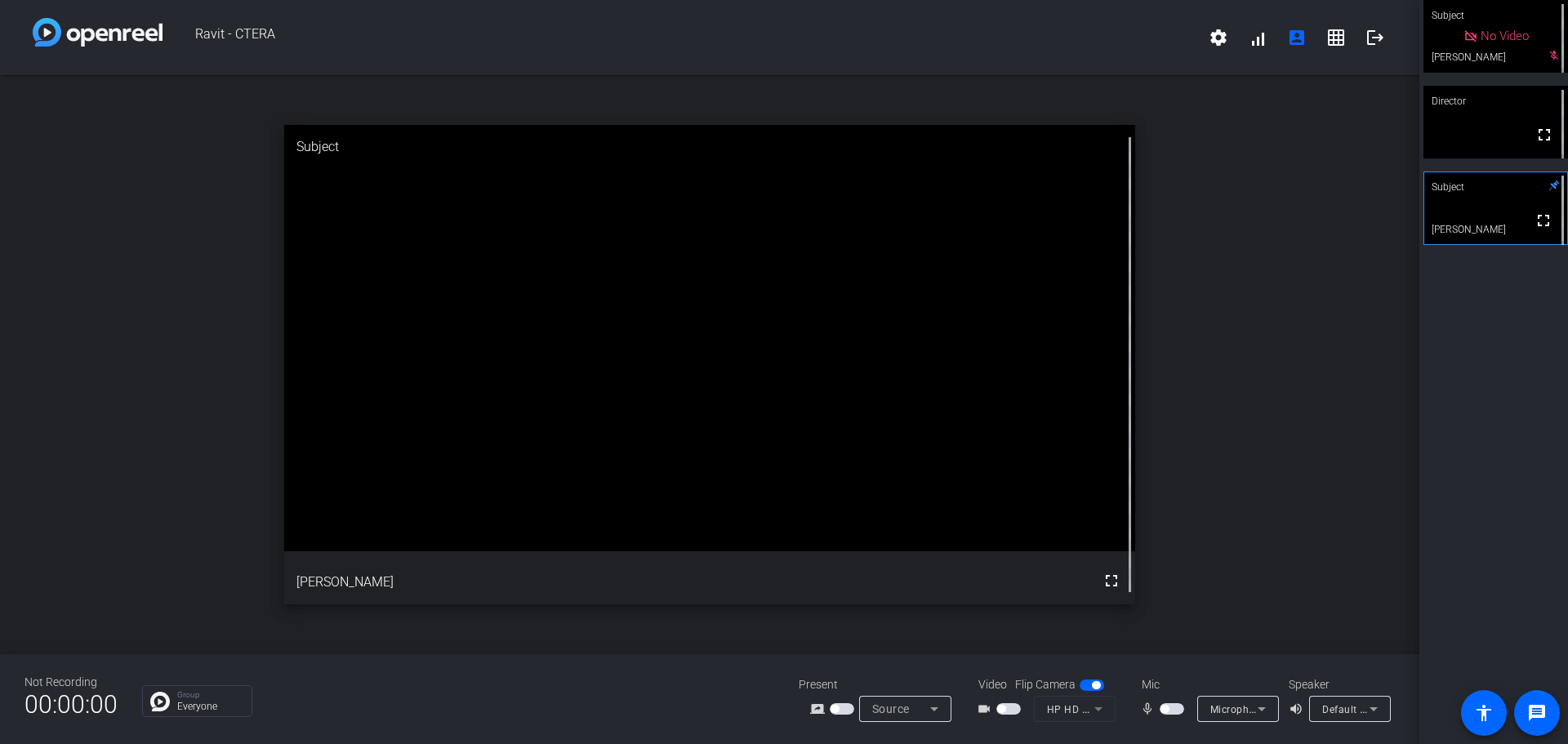
click at [1171, 705] on span "button" at bounding box center [1171, 709] width 25 height 11
click at [1166, 707] on span "button" at bounding box center [1171, 709] width 25 height 11
click at [1177, 709] on span "button" at bounding box center [1171, 709] width 25 height 11
